Goal: Navigation & Orientation: Find specific page/section

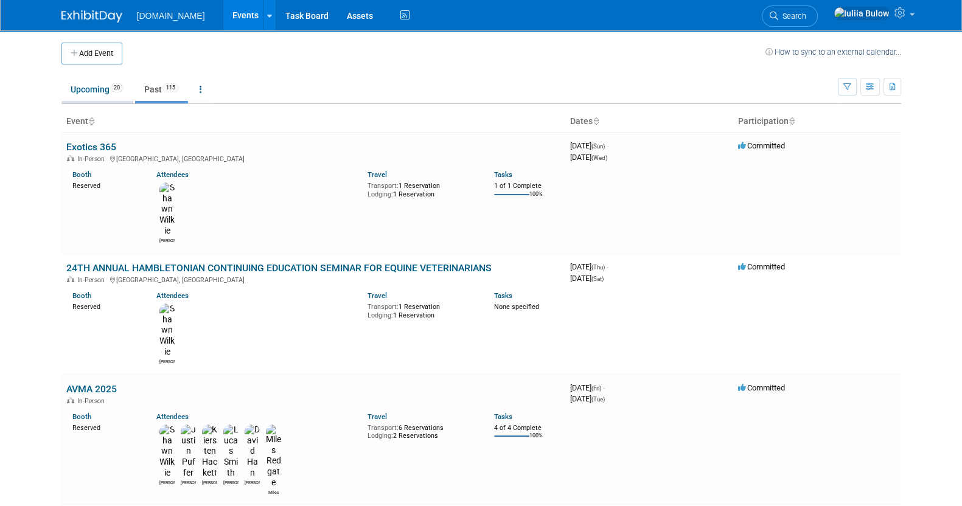
click at [91, 86] on link "Upcoming 20" at bounding box center [96, 89] width 71 height 23
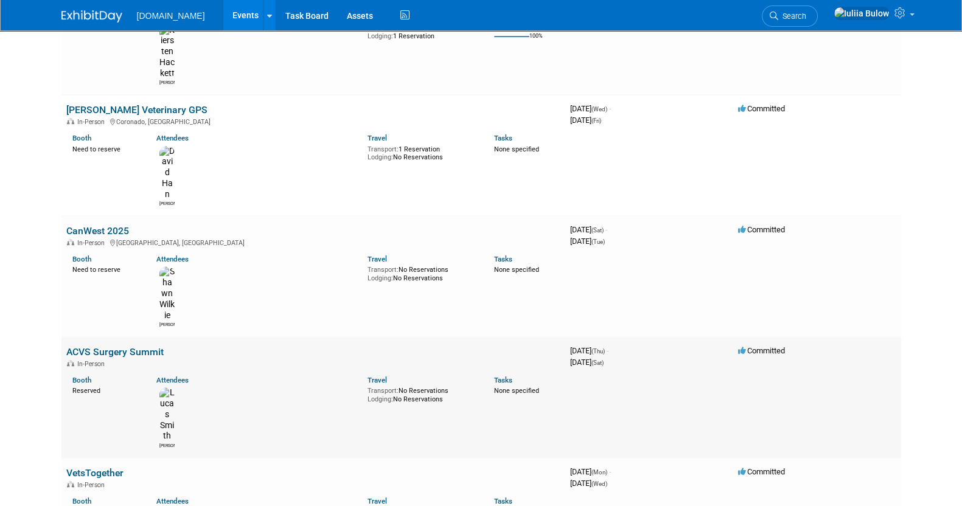
scroll to position [890, 0]
